Goal: Task Accomplishment & Management: Use online tool/utility

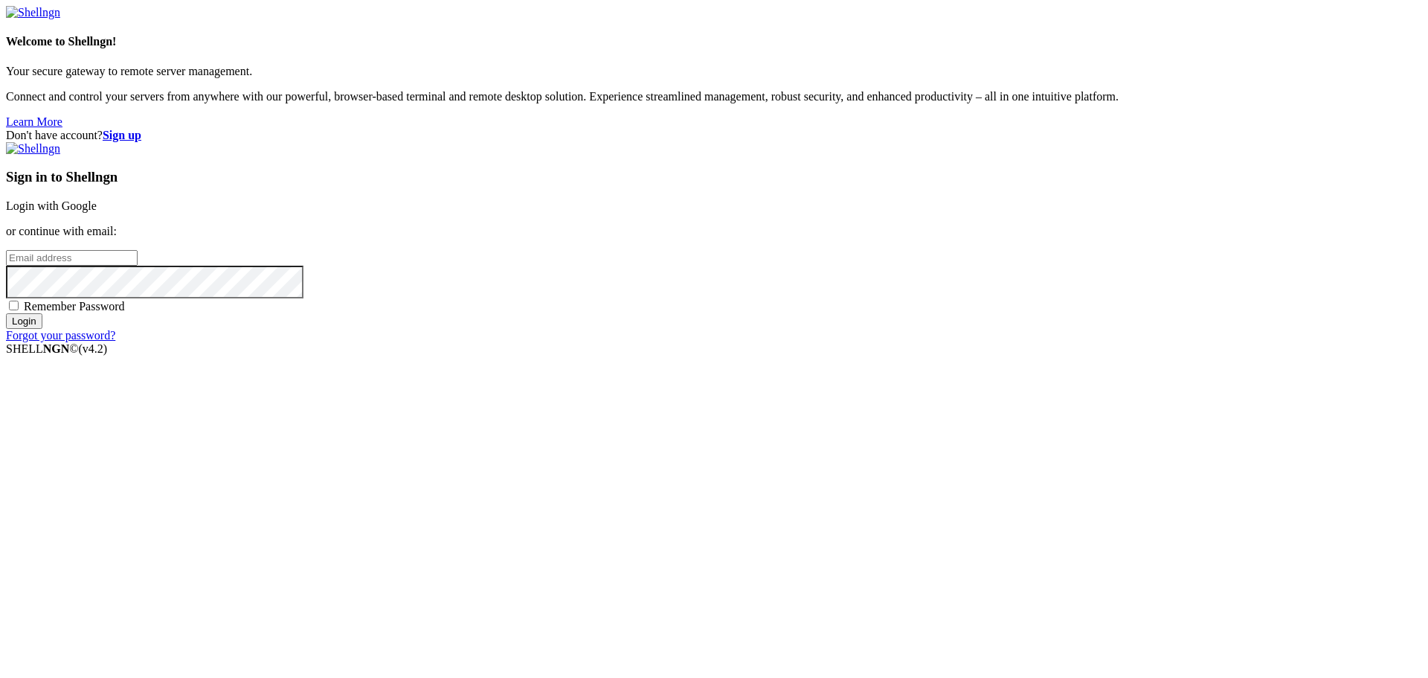
drag, startPoint x: 948, startPoint y: 255, endPoint x: 890, endPoint y: 208, distance: 75.2
click at [97, 212] on link "Login with Google" at bounding box center [51, 205] width 91 height 13
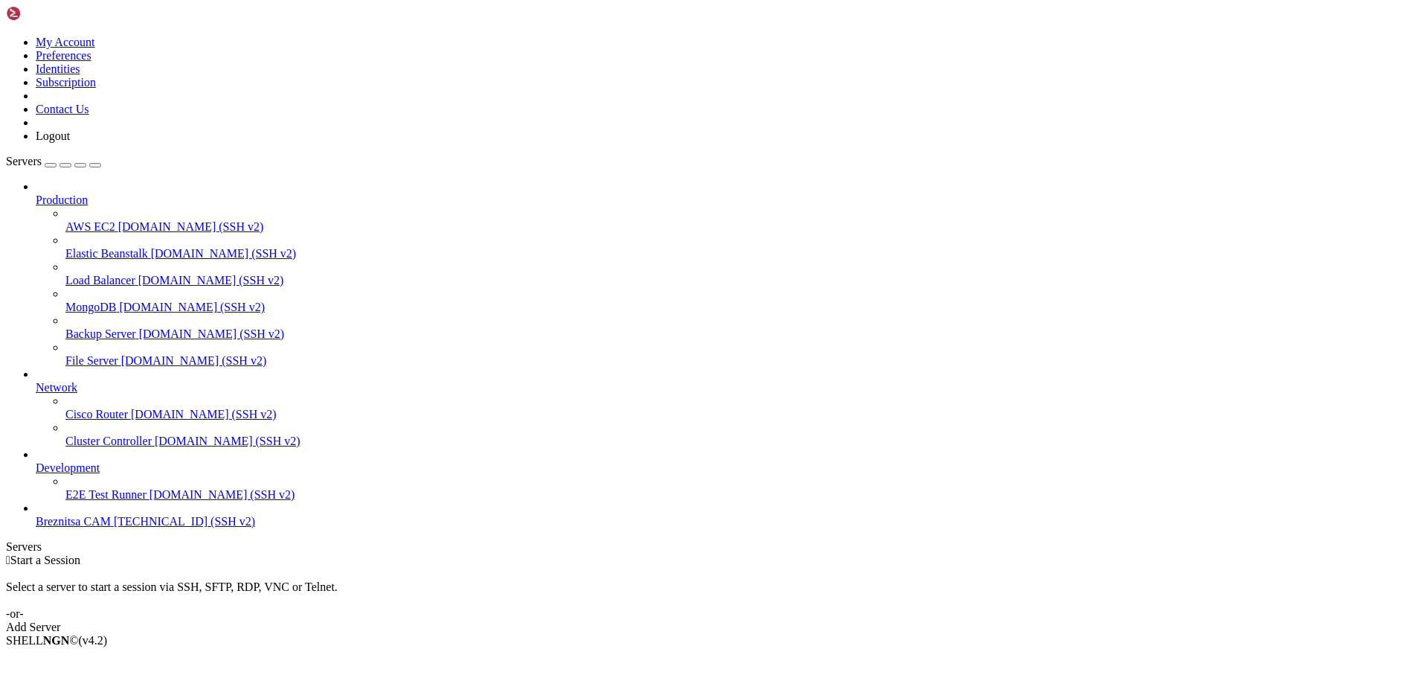
click at [78, 527] on span "Breznitsa CAM" at bounding box center [73, 521] width 75 height 13
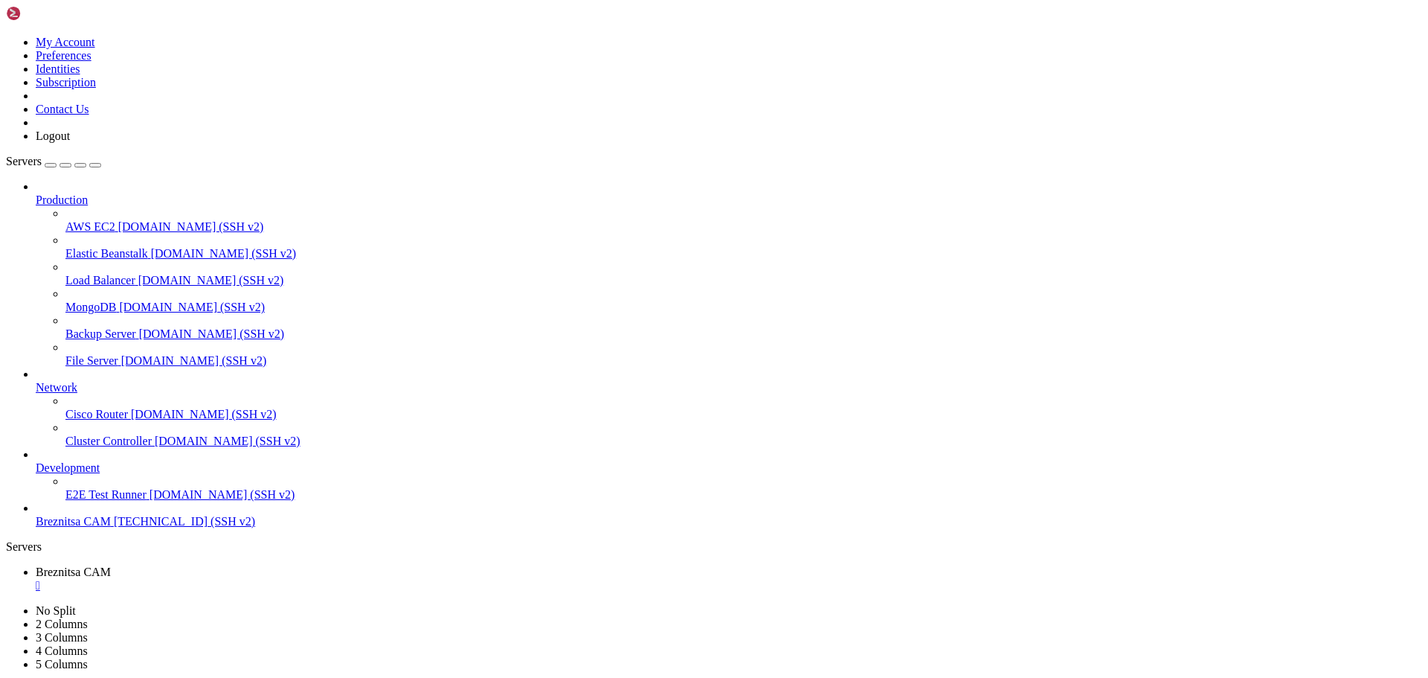
drag, startPoint x: 565, startPoint y: 1067, endPoint x: 515, endPoint y: 1102, distance: 61.9
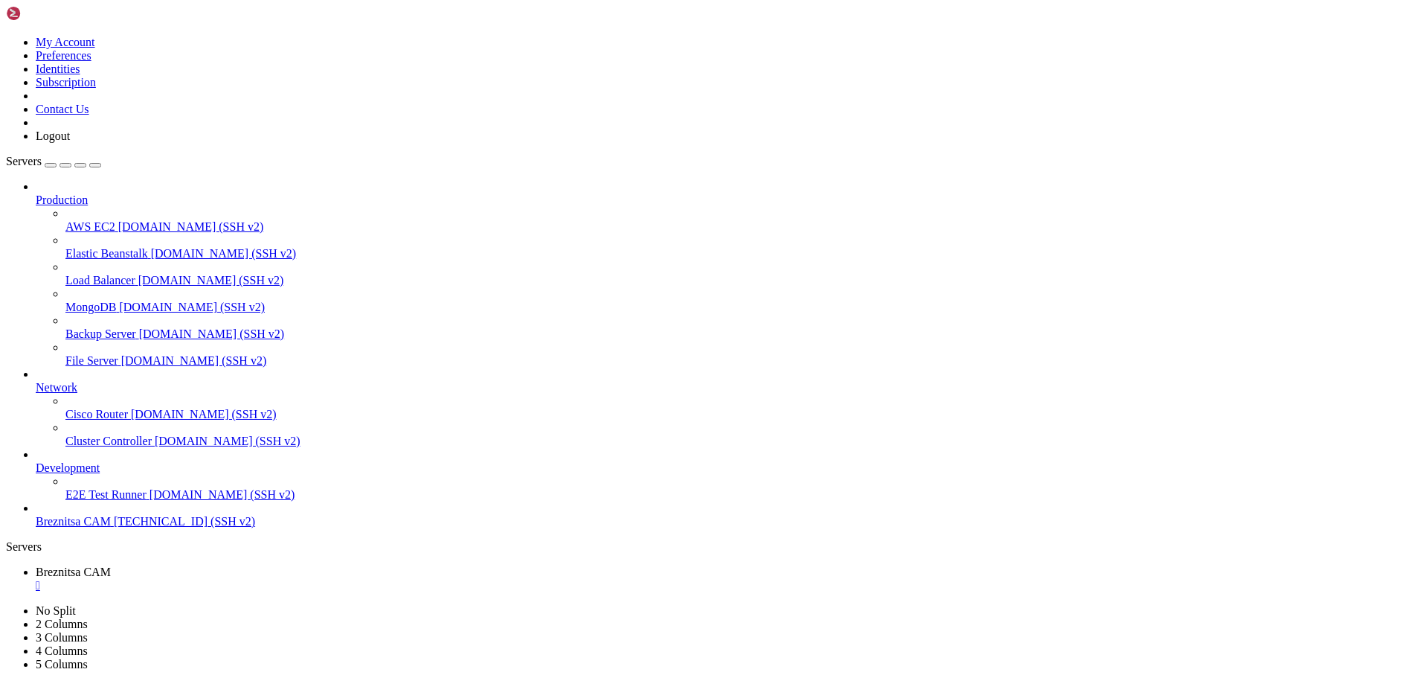
drag, startPoint x: 555, startPoint y: 1117, endPoint x: 519, endPoint y: 1158, distance: 54.9
drag, startPoint x: 526, startPoint y: 1186, endPoint x: 515, endPoint y: 1184, distance: 11.3
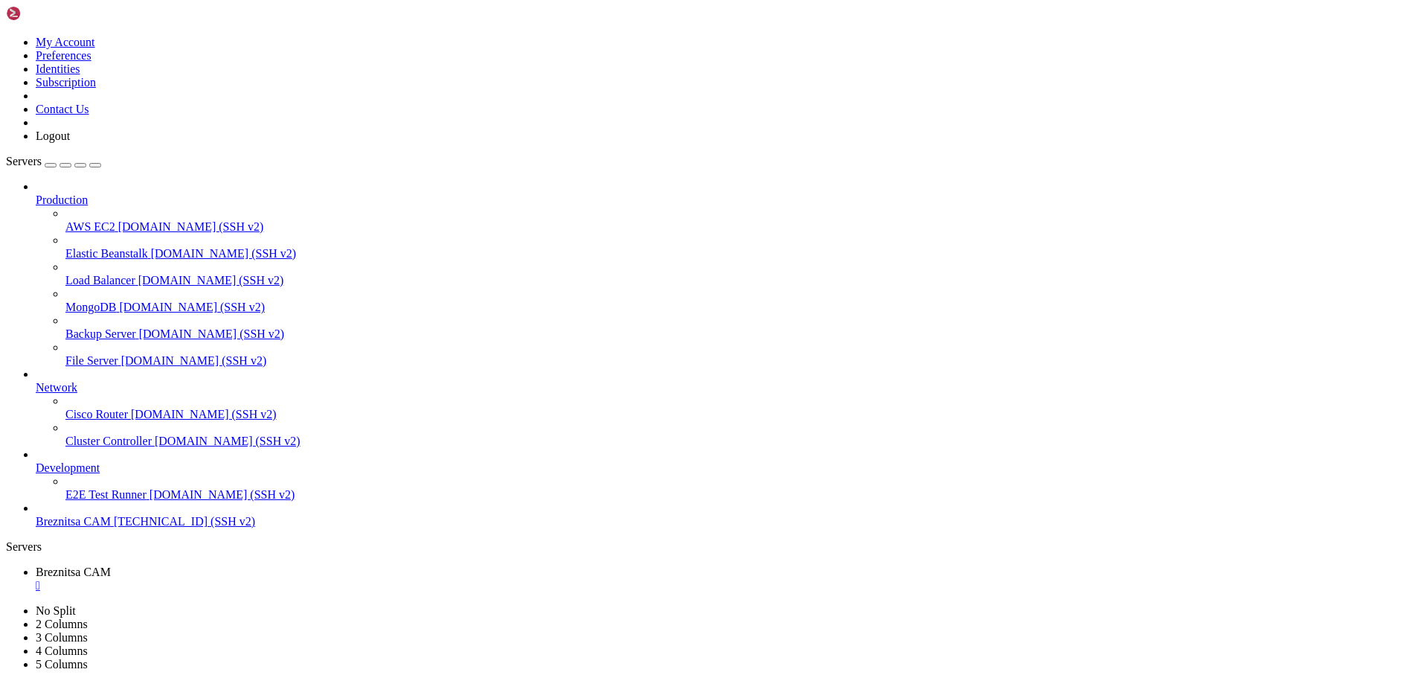
drag, startPoint x: 266, startPoint y: 1207, endPoint x: 359, endPoint y: 1204, distance: 92.3
drag, startPoint x: 263, startPoint y: 1207, endPoint x: 393, endPoint y: 1208, distance: 130.2
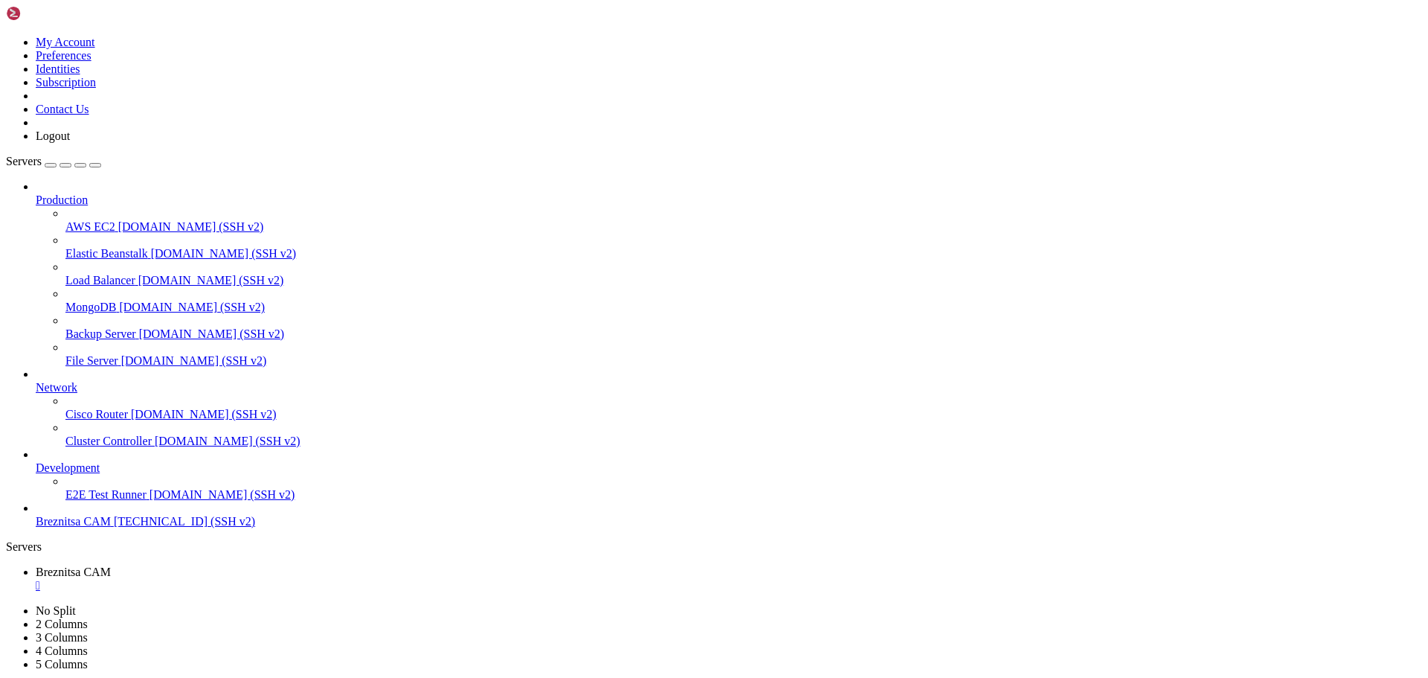
copy span "ef4ktur_installer.zip"
drag, startPoint x: 263, startPoint y: 1195, endPoint x: 394, endPoint y: 1194, distance: 130.9
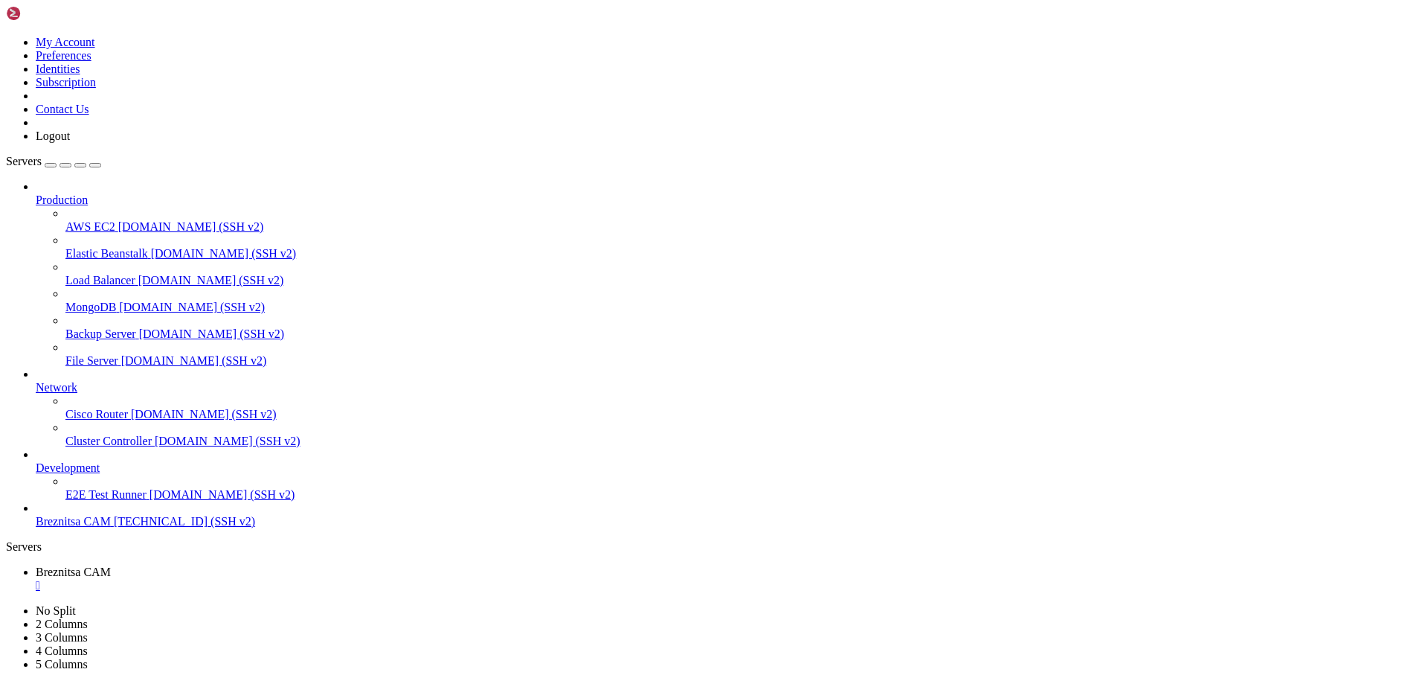
drag, startPoint x: 564, startPoint y: 1338, endPoint x: 543, endPoint y: 1354, distance: 26.0
drag, startPoint x: 12, startPoint y: 1324, endPoint x: 402, endPoint y: 1368, distance: 392.3
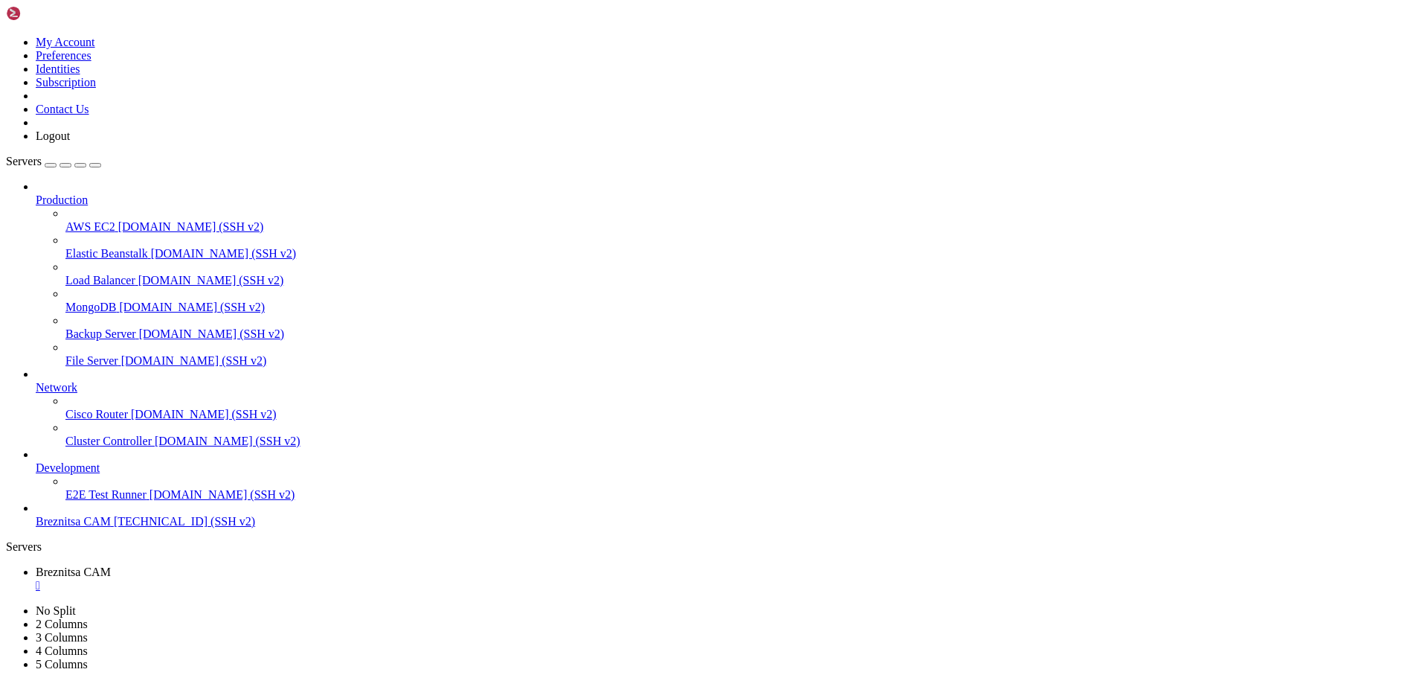
scroll to position [139, 0]
drag, startPoint x: 645, startPoint y: 1385, endPoint x: 658, endPoint y: 1387, distance: 13.5
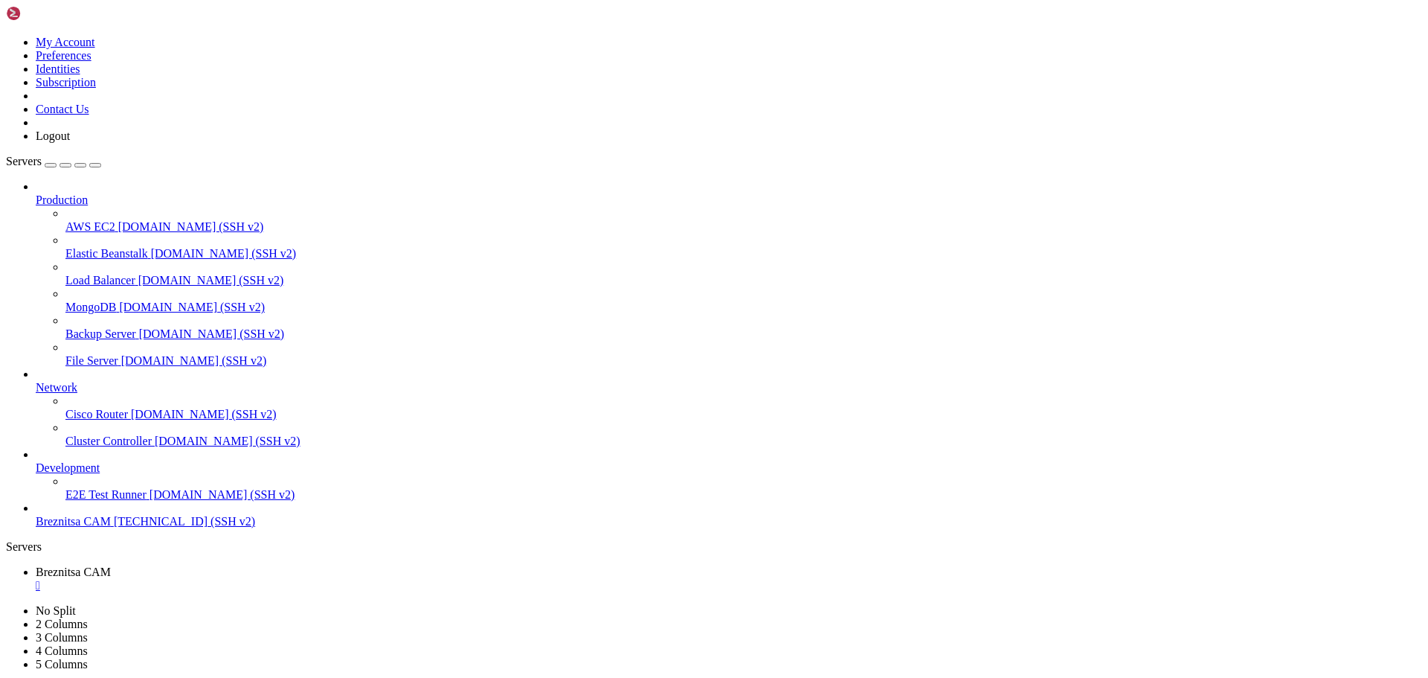
scroll to position [240, 0]
